Goal: Information Seeking & Learning: Find specific fact

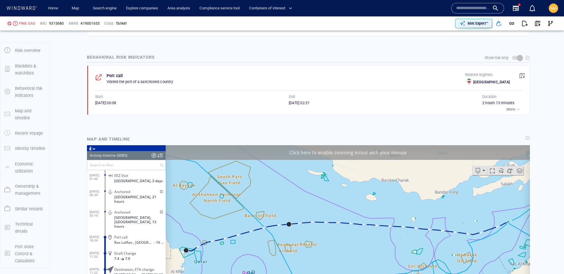
scroll to position [16, 0]
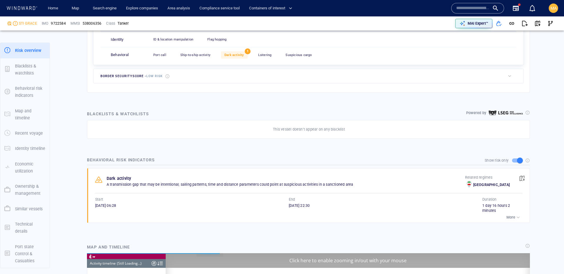
scroll to position [3464, 0]
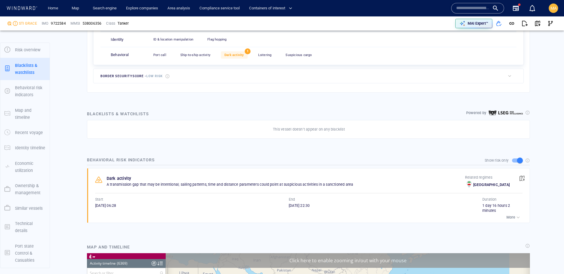
scroll to position [102788, 0]
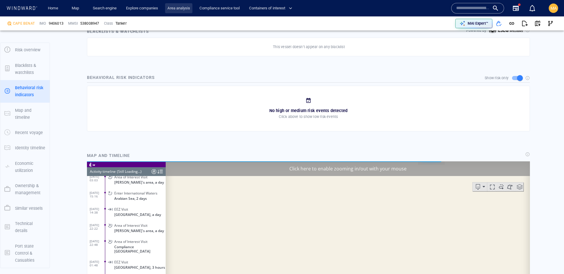
scroll to position [5019, 0]
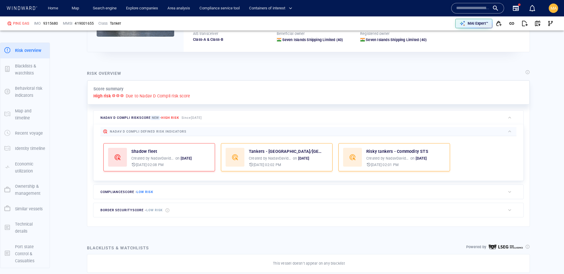
scroll to position [172, 0]
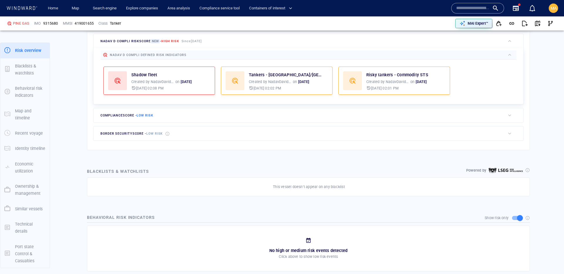
click at [178, 114] on div "compliance score - Low risk" at bounding box center [299, 115] width 412 height 14
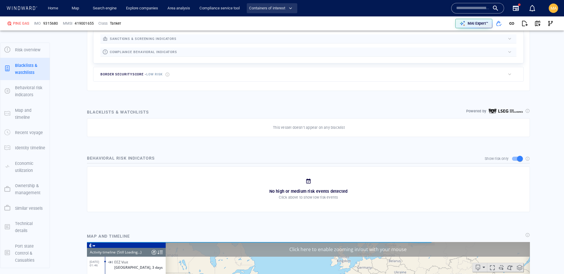
scroll to position [2234, 0]
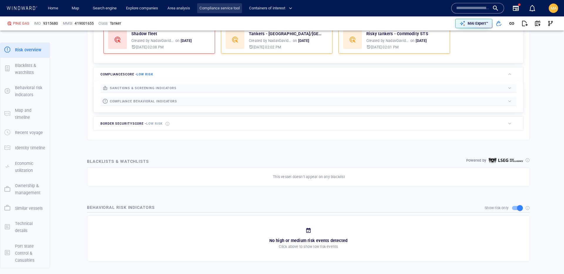
scroll to position [15, 0]
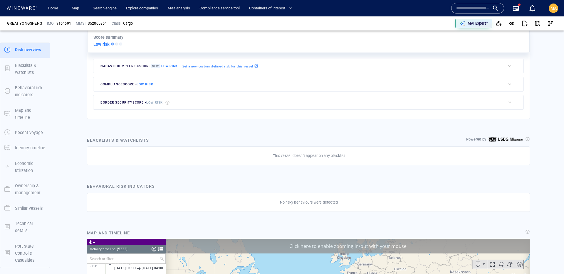
scroll to position [145, 0]
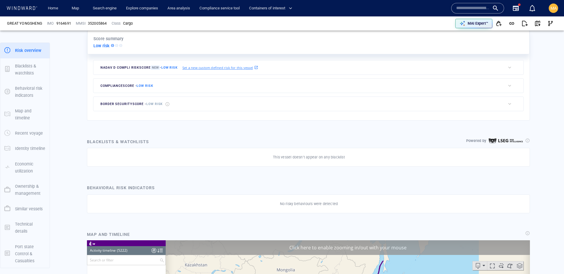
scroll to position [84248, 0]
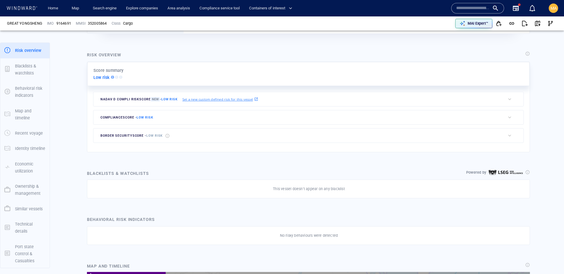
drag, startPoint x: 41, startPoint y: 21, endPoint x: 1, endPoint y: 21, distance: 39.7
click at [0, 21] on div "GREAT YONGSHENG IMO 9164691 MMSI 352005864 Class Cargo MAI Expert™" at bounding box center [282, 23] width 564 height 14
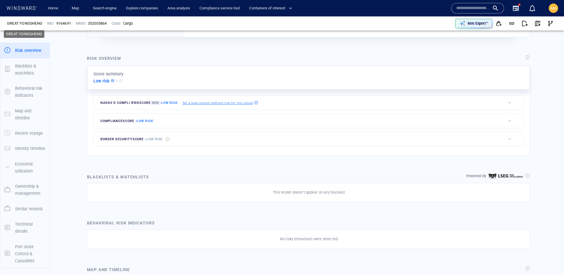
click at [31, 24] on div "GREAT YONGSHENG" at bounding box center [24, 23] width 35 height 5
copy div "GREAT YONGSHENG"
click at [70, 22] on span "9164691" at bounding box center [63, 23] width 15 height 5
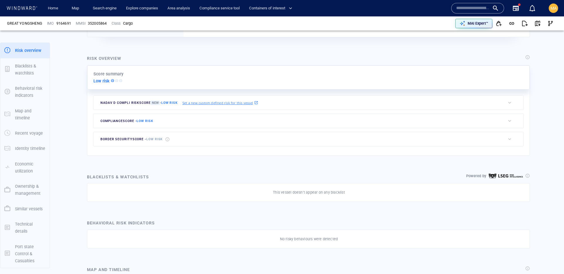
click at [70, 22] on span "9164691" at bounding box center [63, 23] width 15 height 5
click at [63, 24] on span "9164691" at bounding box center [63, 23] width 15 height 5
copy span "9164691"
